Goal: Find specific page/section: Find specific page/section

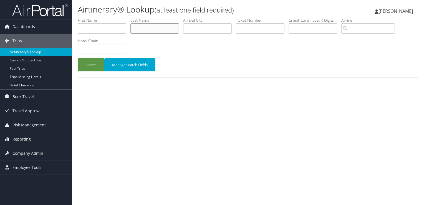
click at [161, 26] on input "text" at bounding box center [155, 28] width 49 height 10
type input "thong"
click at [78, 58] on button "Search" at bounding box center [91, 64] width 27 height 13
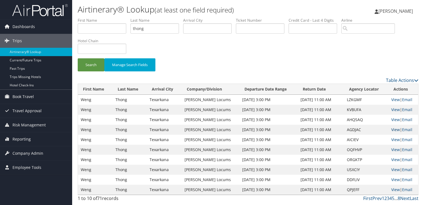
click at [395, 130] on link "View" at bounding box center [396, 129] width 9 height 5
click at [397, 150] on link "View" at bounding box center [396, 149] width 9 height 5
click at [394, 161] on link "View" at bounding box center [396, 159] width 9 height 5
click at [395, 169] on link "View" at bounding box center [396, 169] width 9 height 5
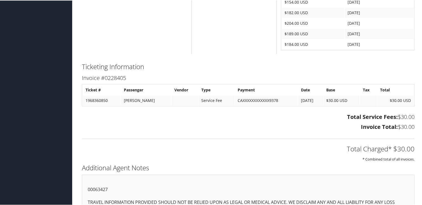
scroll to position [379, 0]
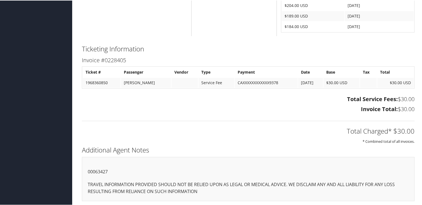
click at [106, 170] on p "00063427" at bounding box center [248, 171] width 321 height 7
copy p "00063427"
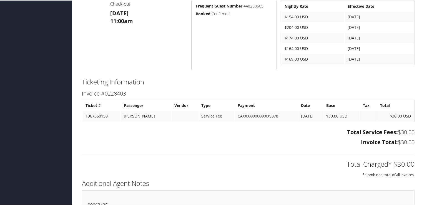
scroll to position [283, 0]
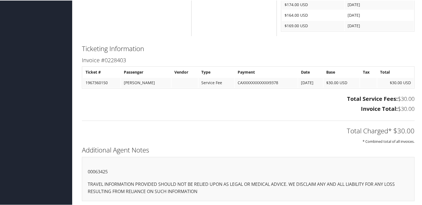
click at [102, 171] on p "00063425" at bounding box center [248, 171] width 321 height 7
copy p "00063425"
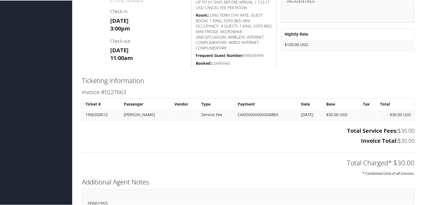
scroll to position [254, 0]
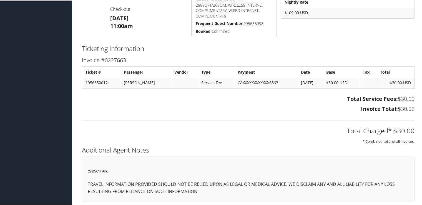
click at [107, 169] on p "00061955" at bounding box center [248, 171] width 321 height 7
click at [102, 172] on p "00061955" at bounding box center [248, 171] width 321 height 7
copy p "00061955"
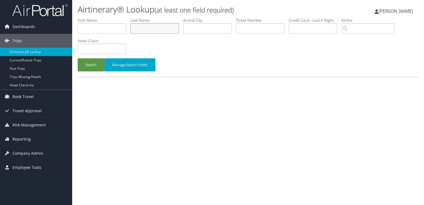
click at [158, 29] on input "text" at bounding box center [155, 28] width 49 height 10
type input "REICH"
click at [78, 58] on button "Search" at bounding box center [91, 64] width 27 height 13
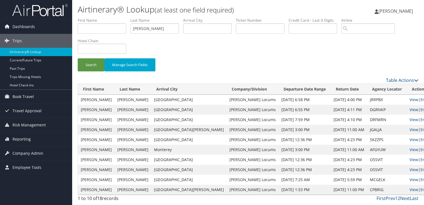
click at [410, 109] on link "View" at bounding box center [414, 109] width 9 height 5
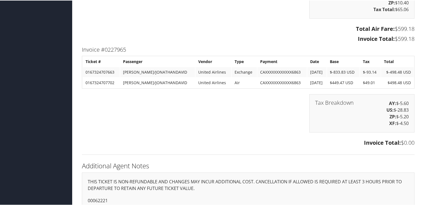
scroll to position [1391, 0]
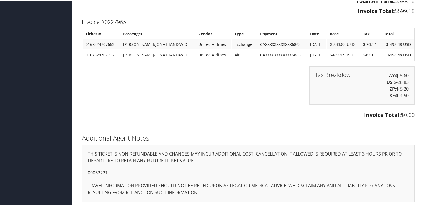
click at [100, 171] on p "00062221" at bounding box center [248, 172] width 321 height 7
copy p "00062221"
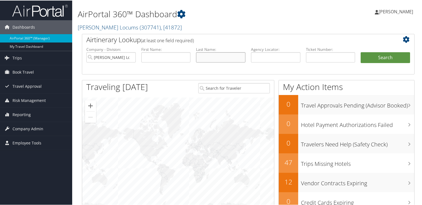
click at [210, 52] on input "text" at bounding box center [220, 57] width 49 height 10
type input "[PERSON_NAME]"
click at [361, 52] on button "Search" at bounding box center [385, 57] width 49 height 11
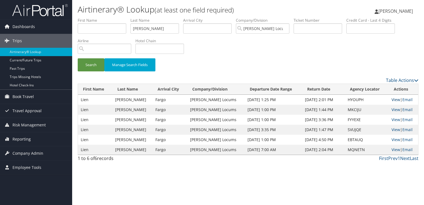
click at [394, 99] on link "View" at bounding box center [396, 99] width 9 height 5
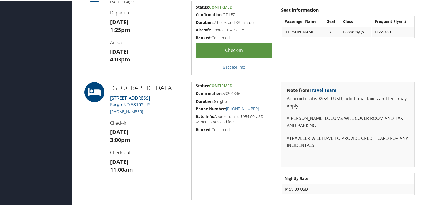
scroll to position [222, 0]
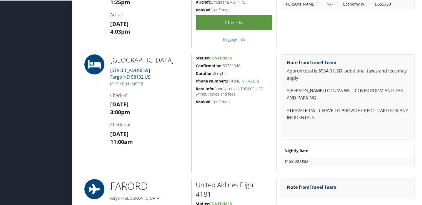
click at [130, 83] on link "(701) 532-2150" at bounding box center [126, 83] width 33 height 5
click at [129, 82] on link "(701) 532-2150" at bounding box center [126, 83] width 33 height 5
click at [132, 83] on link "(701) 532-2150" at bounding box center [126, 83] width 33 height 5
click at [129, 85] on link "(701) 532-2150" at bounding box center [126, 83] width 33 height 5
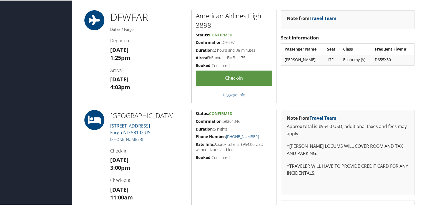
scroll to position [194, 0]
